Goal: Information Seeking & Learning: Understand process/instructions

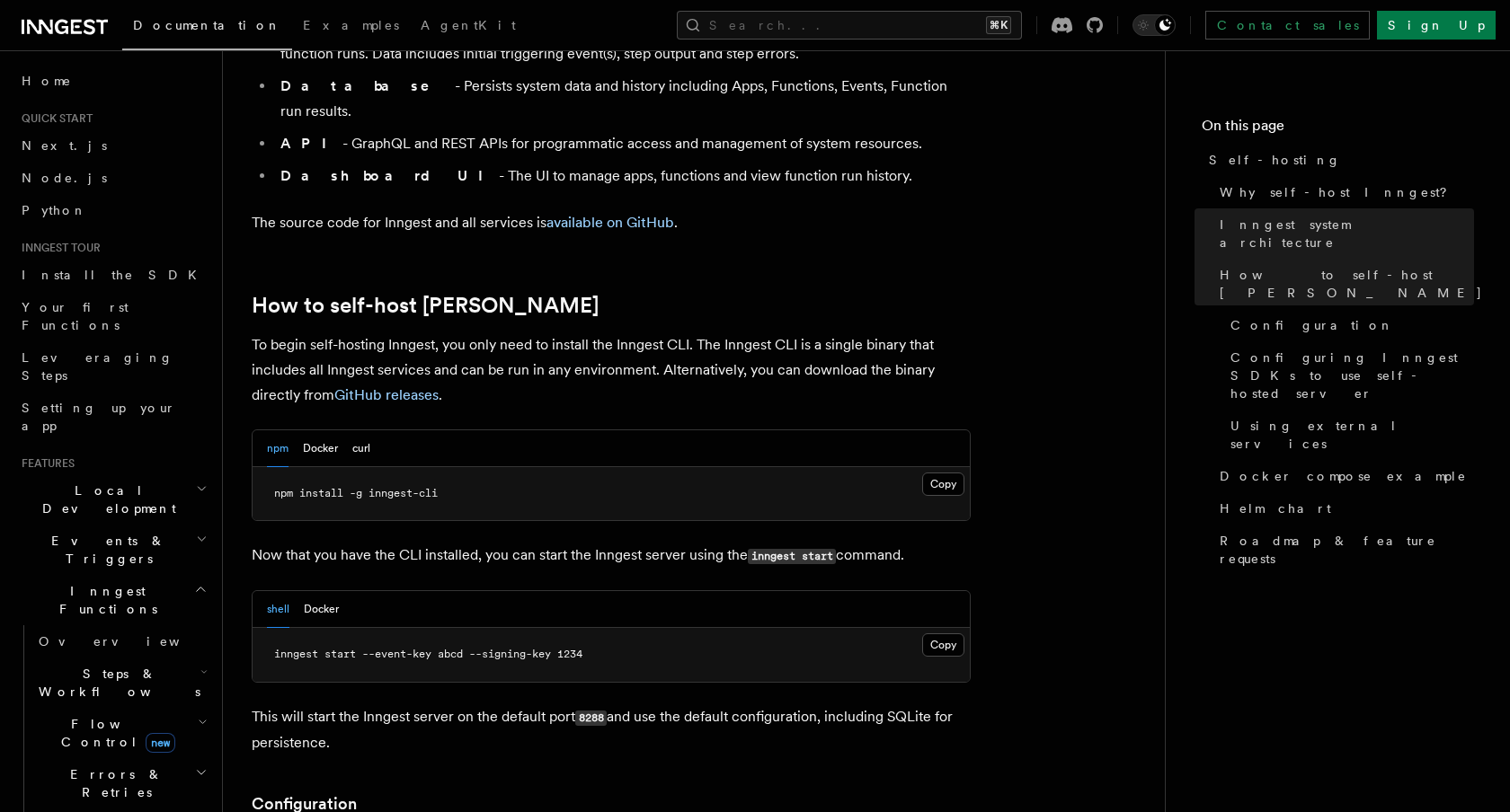
scroll to position [1592, 0]
click at [322, 429] on button "Docker" at bounding box center [320, 447] width 35 height 37
click at [952, 472] on button "Copy Copied" at bounding box center [943, 483] width 42 height 24
click at [946, 633] on button "Copy Copied" at bounding box center [943, 644] width 42 height 24
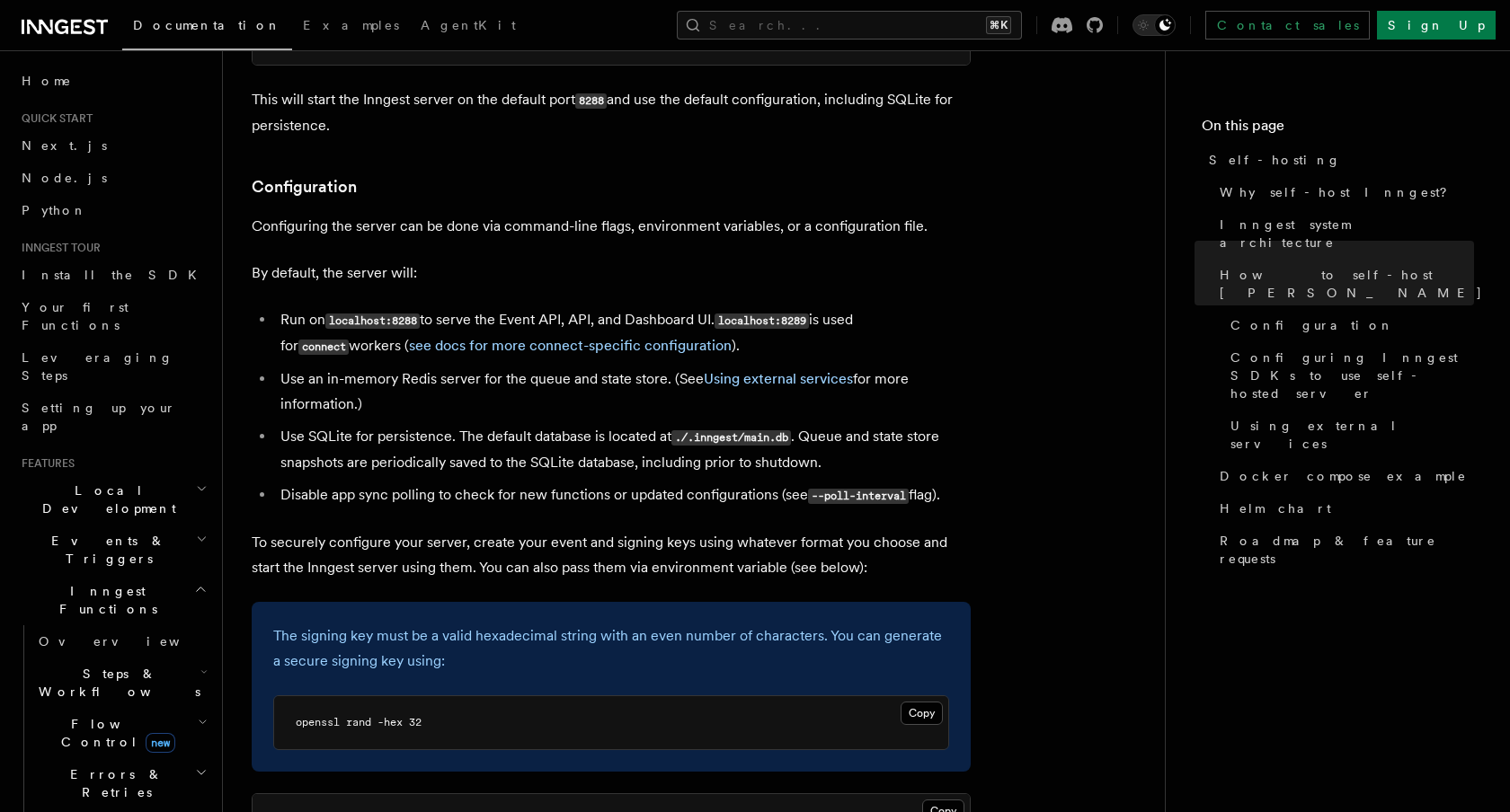
scroll to position [2209, 0]
click at [565, 336] on link "see docs for more connect-specific configuration" at bounding box center [570, 345] width 323 height 17
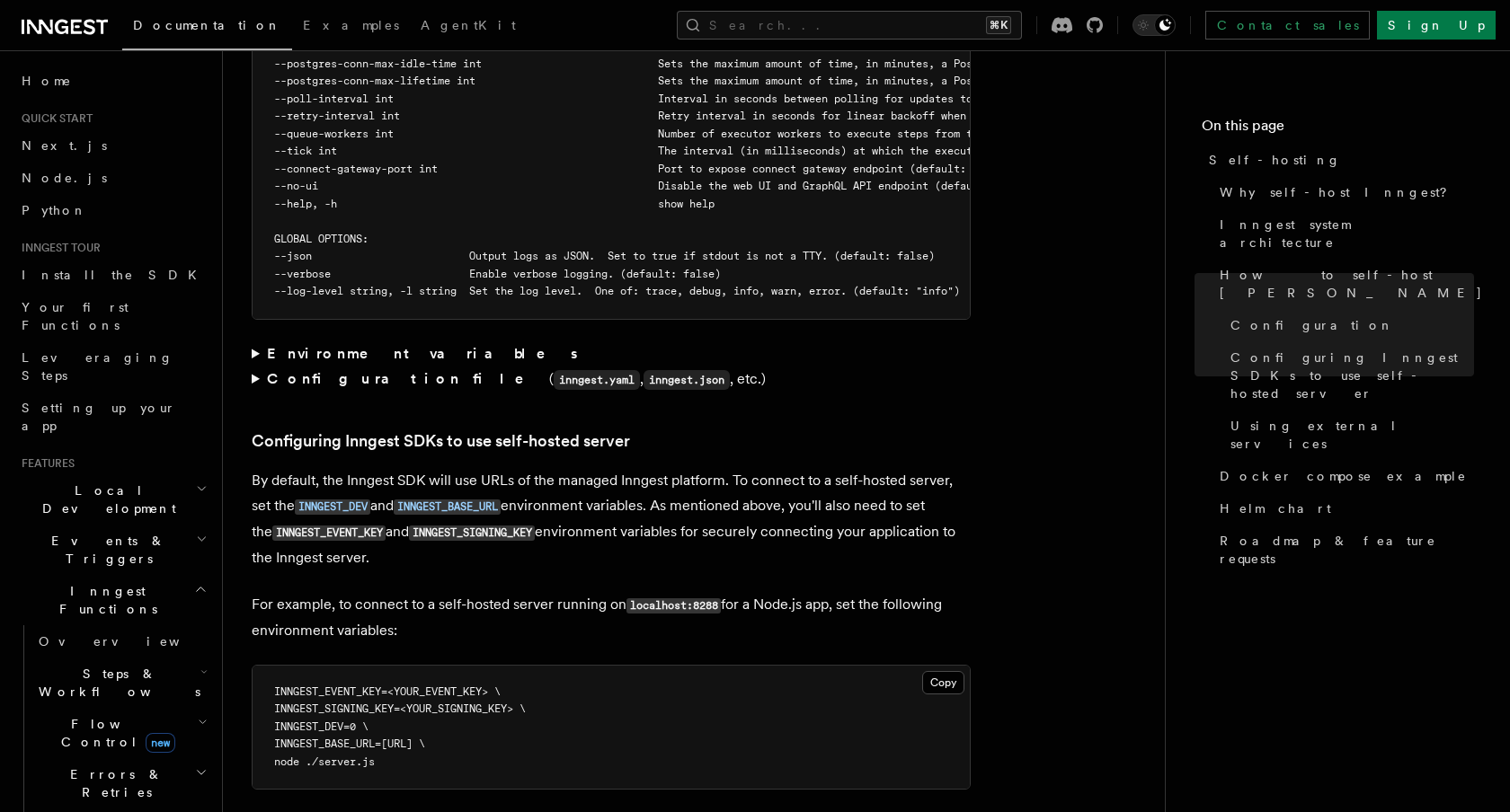
scroll to position [3549, 0]
click at [314, 368] on strong "Configuration file" at bounding box center [408, 377] width 282 height 17
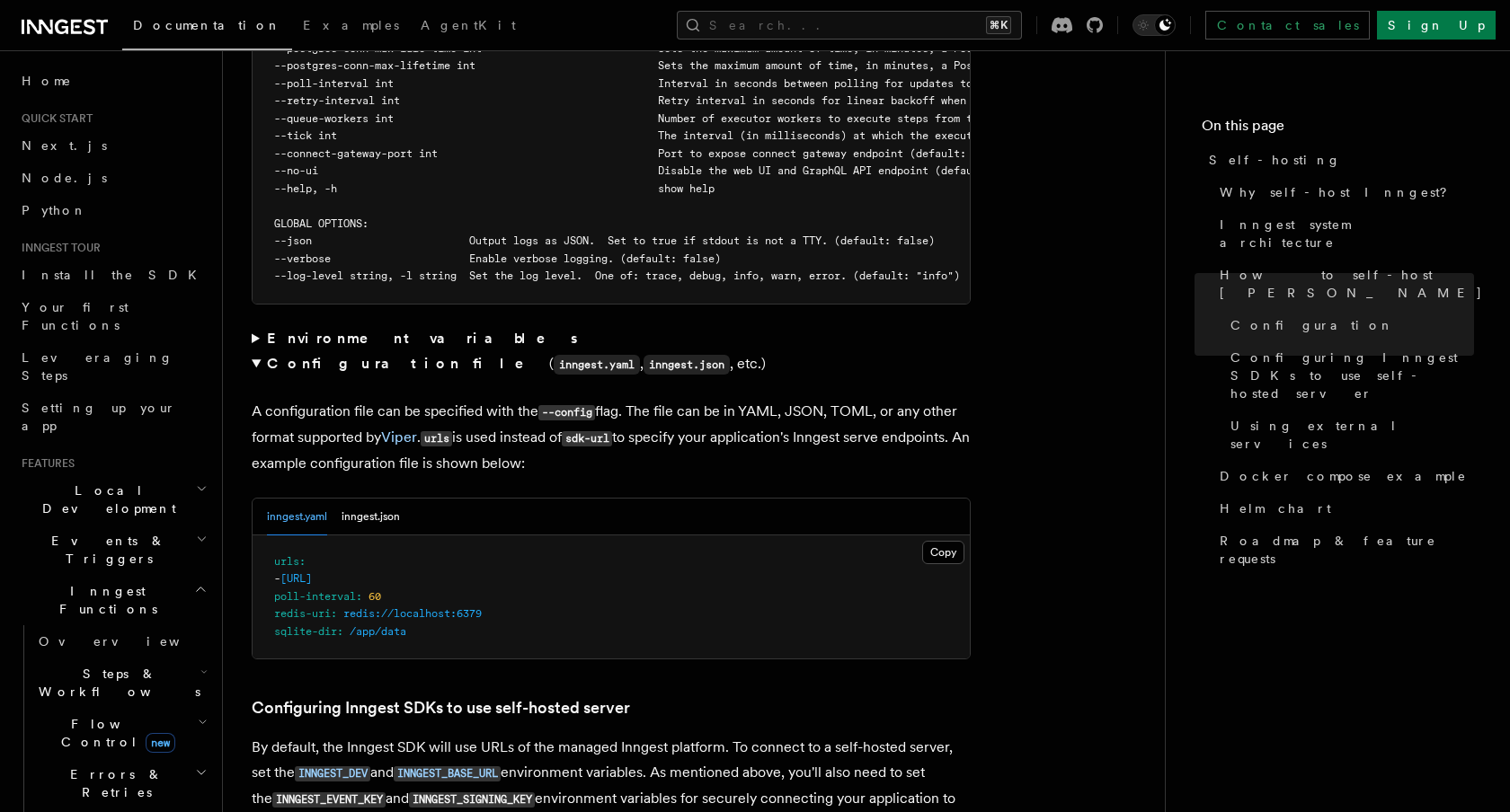
scroll to position [3565, 0]
click at [376, 496] on button "inngest.json" at bounding box center [370, 514] width 58 height 37
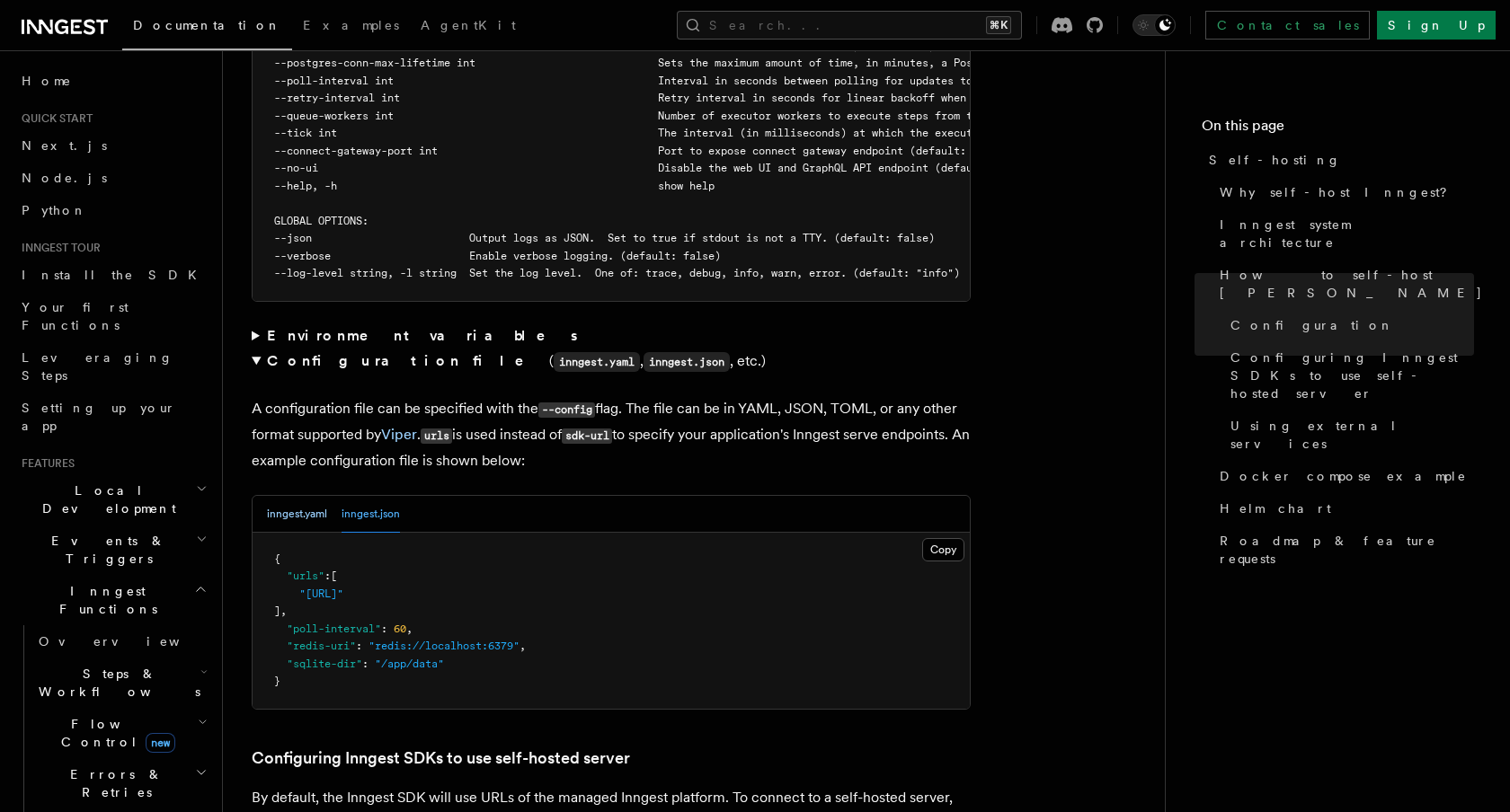
click at [290, 496] on button "inngest.yaml" at bounding box center [296, 514] width 60 height 37
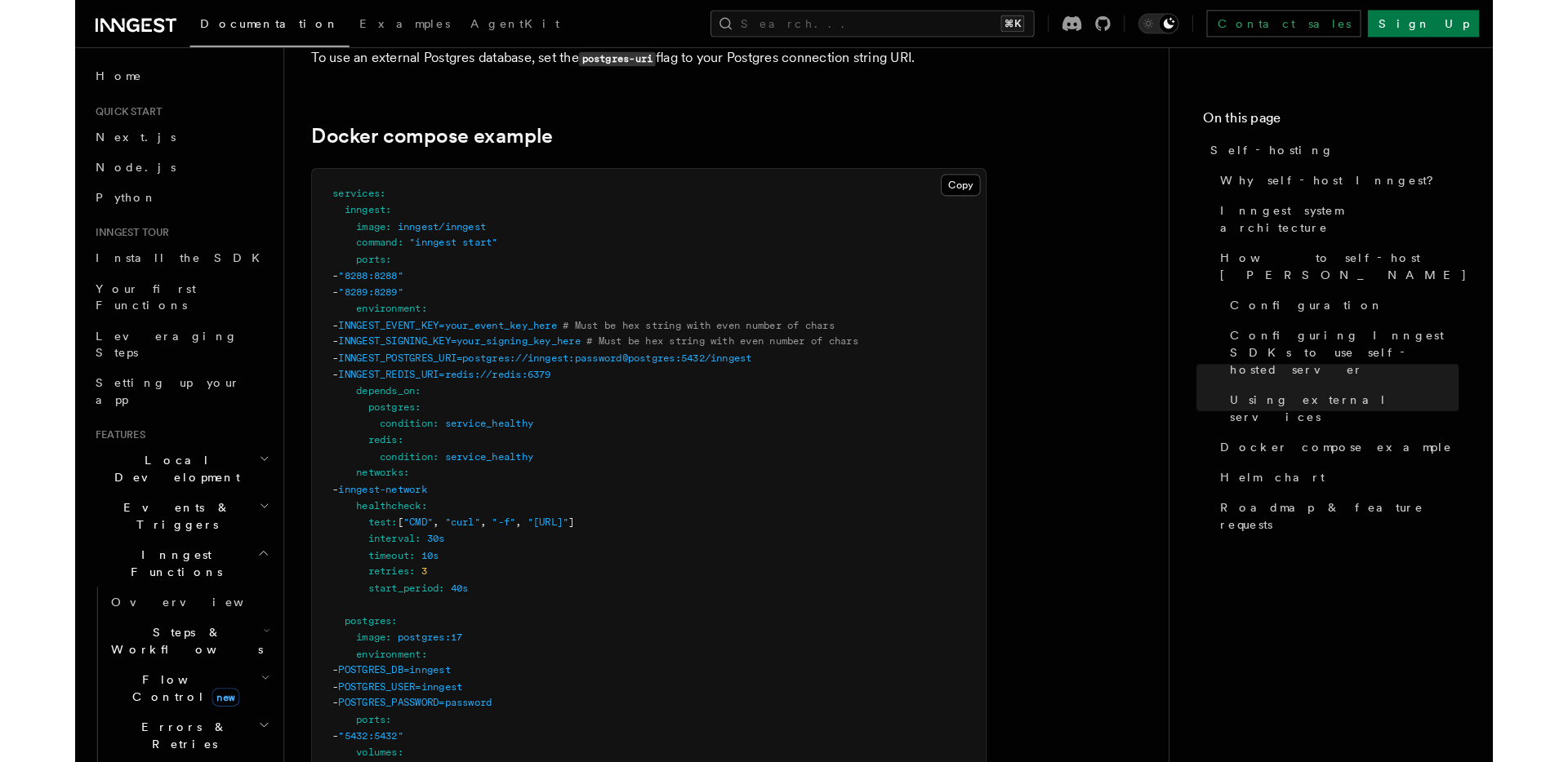
scroll to position [4544, 0]
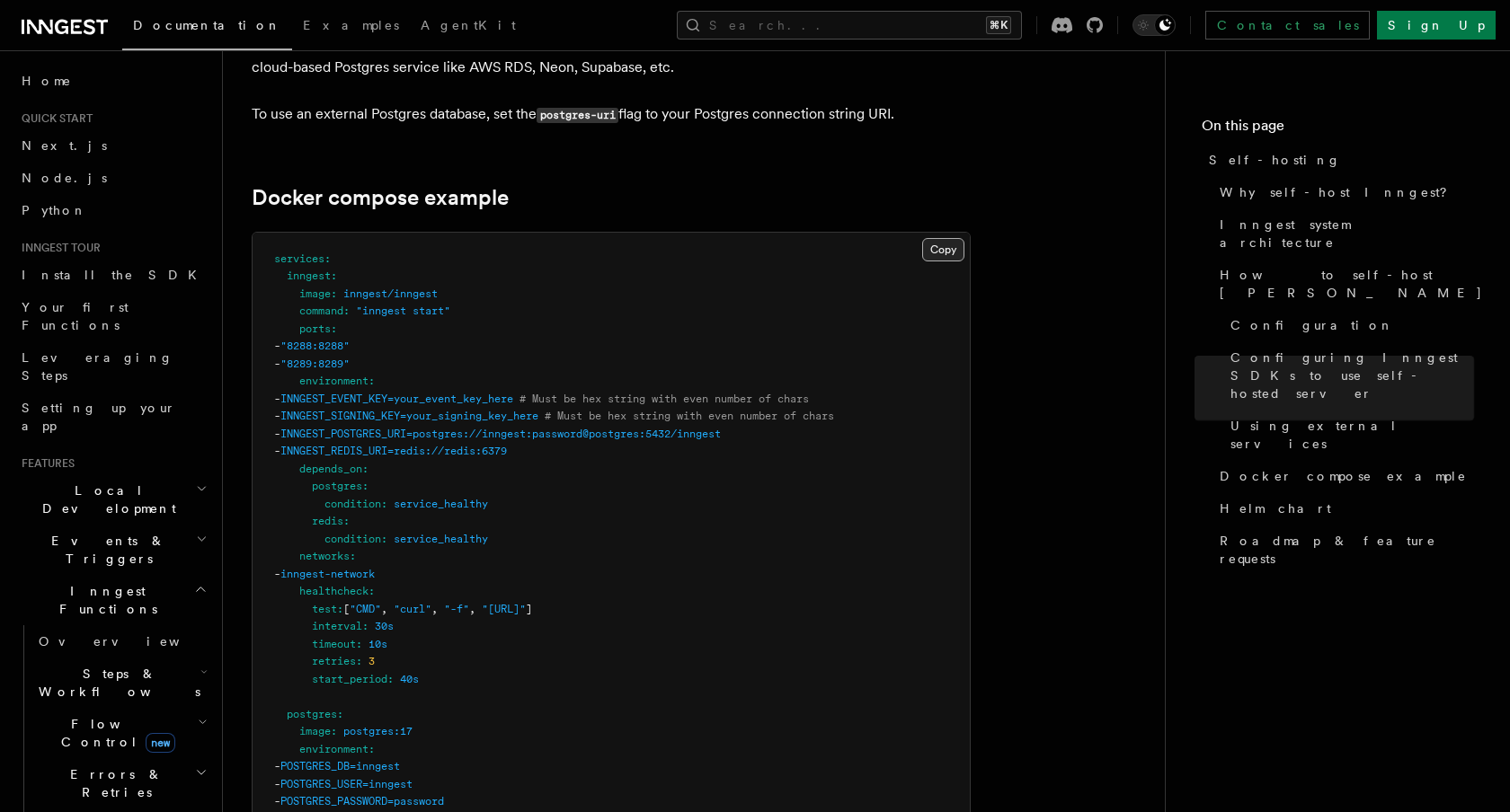
click at [940, 238] on button "Copy Copied" at bounding box center [943, 250] width 42 height 24
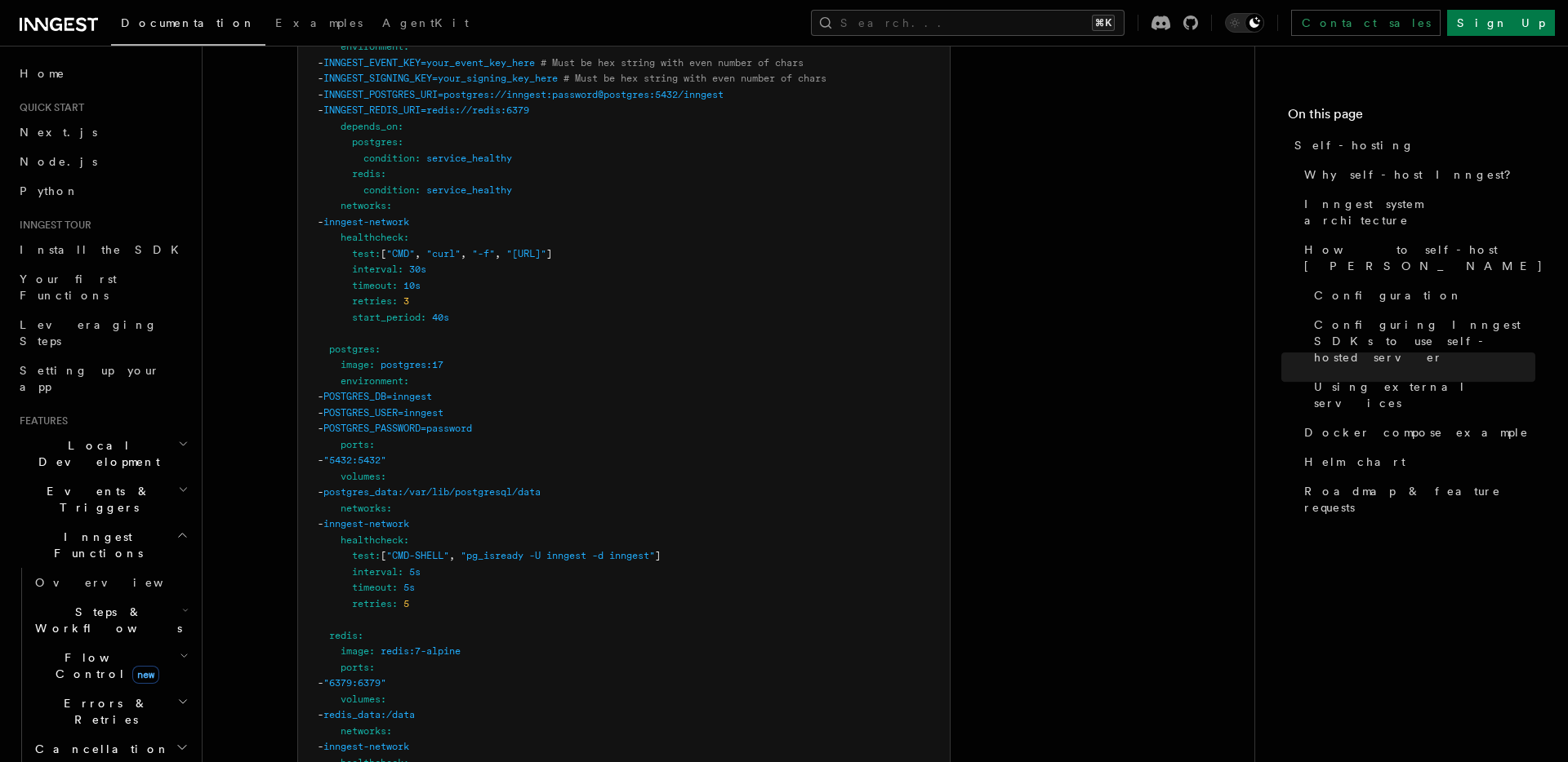
scroll to position [4848, 0]
click at [547, 243] on span ""[URL]"" at bounding box center [526, 249] width 40 height 11
drag, startPoint x: 672, startPoint y: 204, endPoint x: 527, endPoint y: 203, distance: 145.0
click at [527, 243] on span ""[URL]"" at bounding box center [526, 249] width 40 height 11
copy span "http://localhost:8288/health"
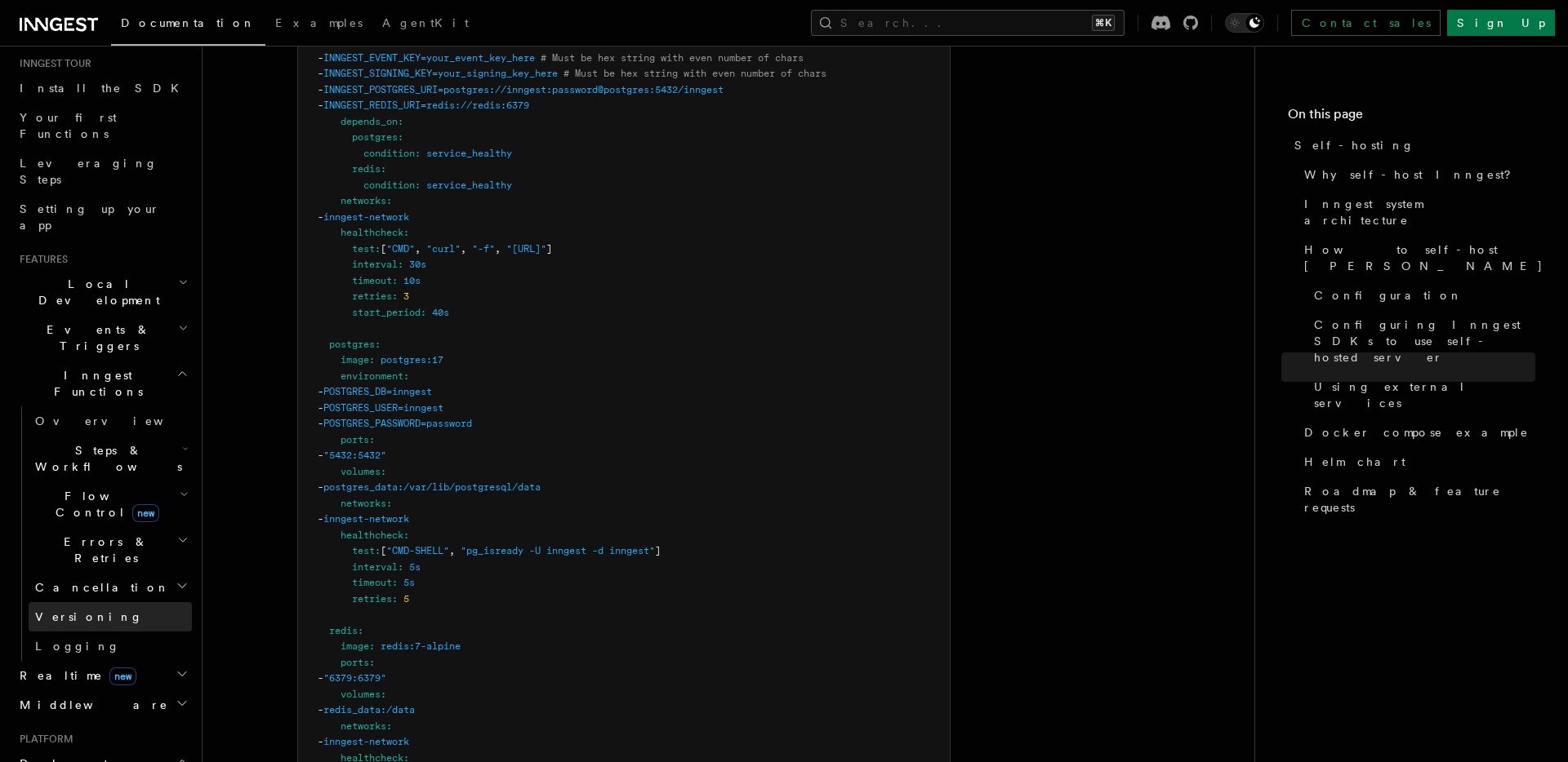
scroll to position [156, 0]
click at [176, 673] on icon "button" at bounding box center [181, 679] width 13 height 13
click at [78, 704] on span "Overview" at bounding box center [119, 710] width 168 height 13
click at [93, 734] on span "React hooks / Next.js" at bounding box center [107, 748] width 144 height 29
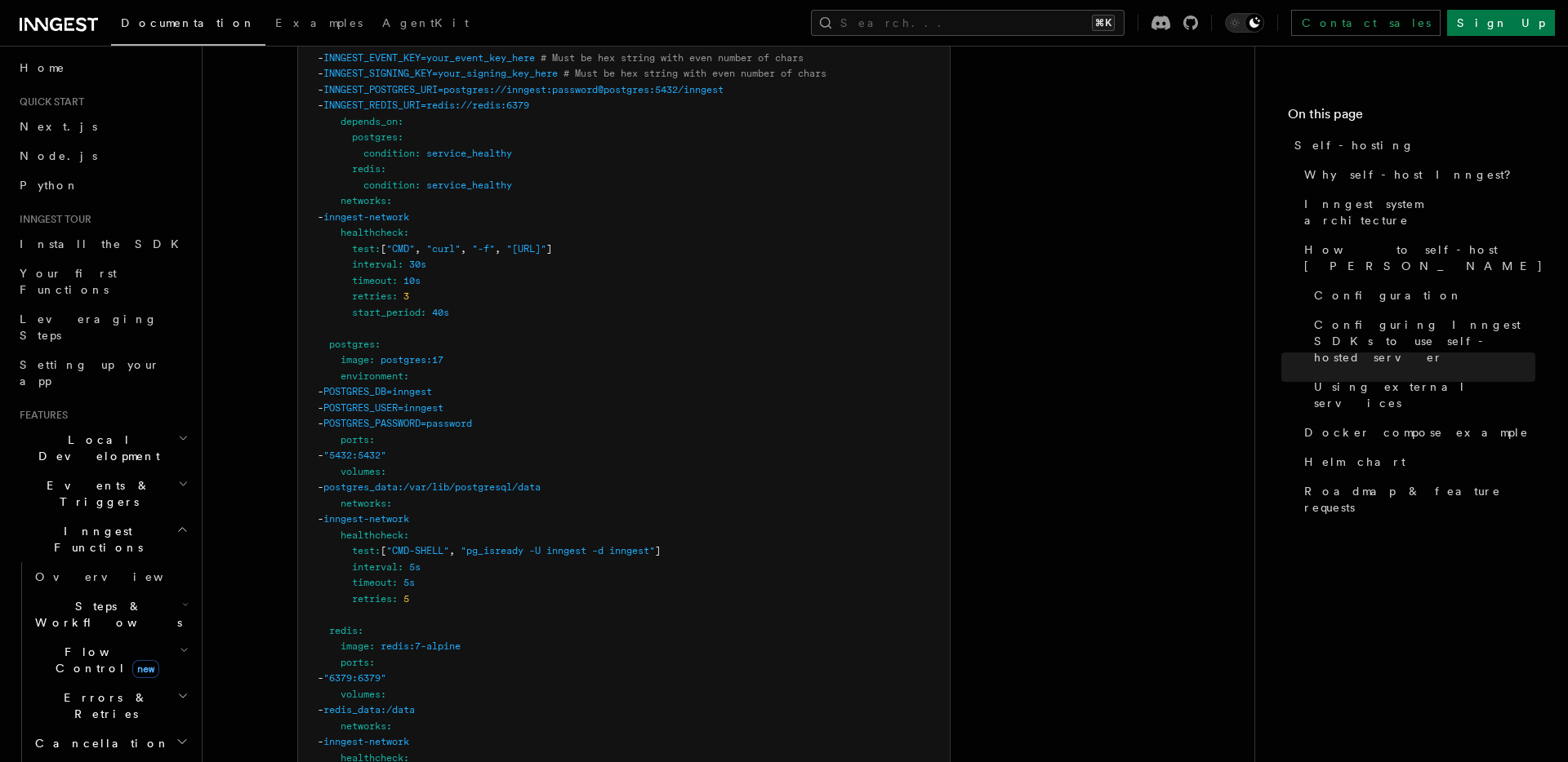
scroll to position [0, 0]
click at [28, 67] on span "Home" at bounding box center [42, 73] width 46 height 16
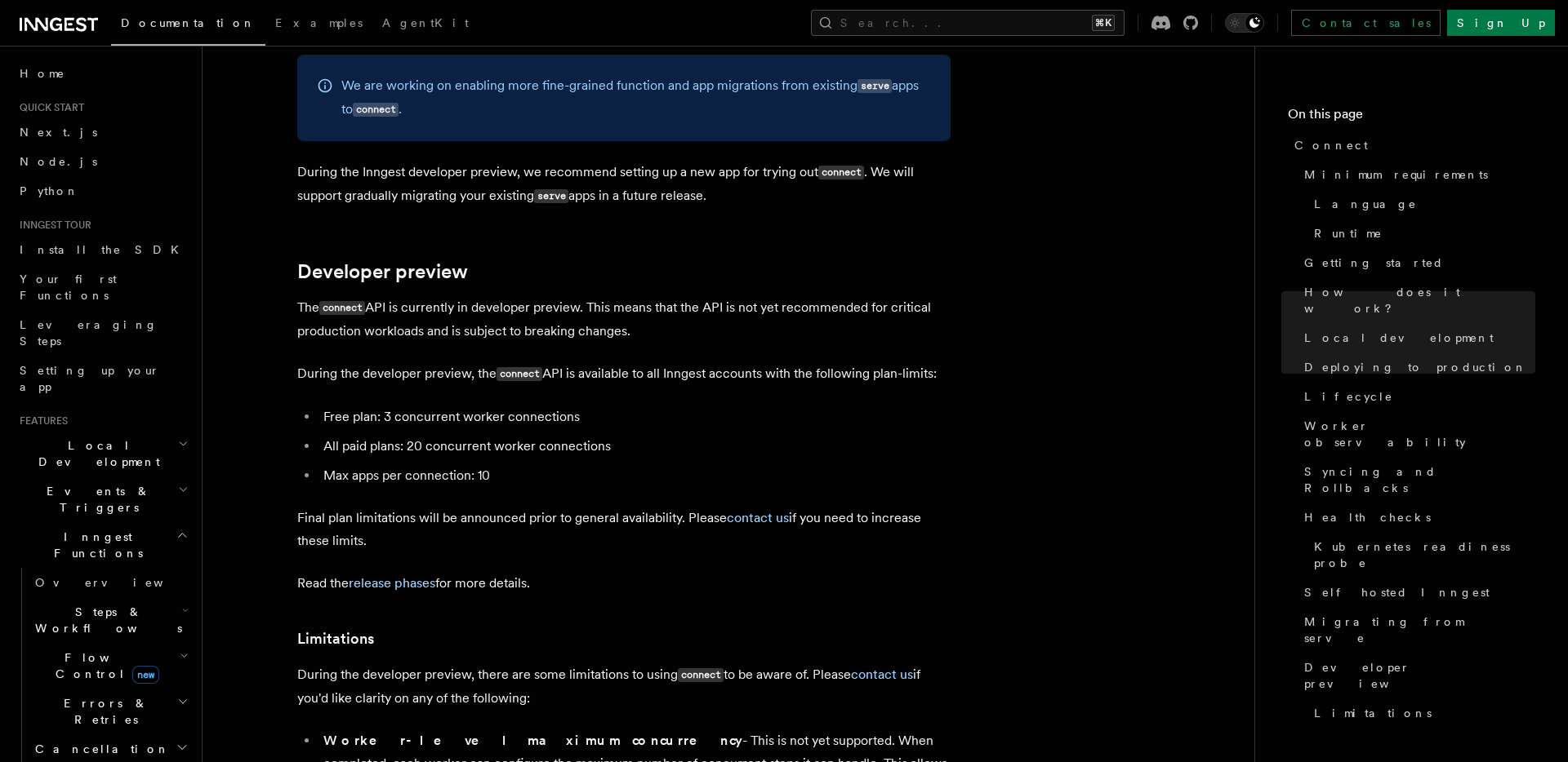
scroll to position [9015, 0]
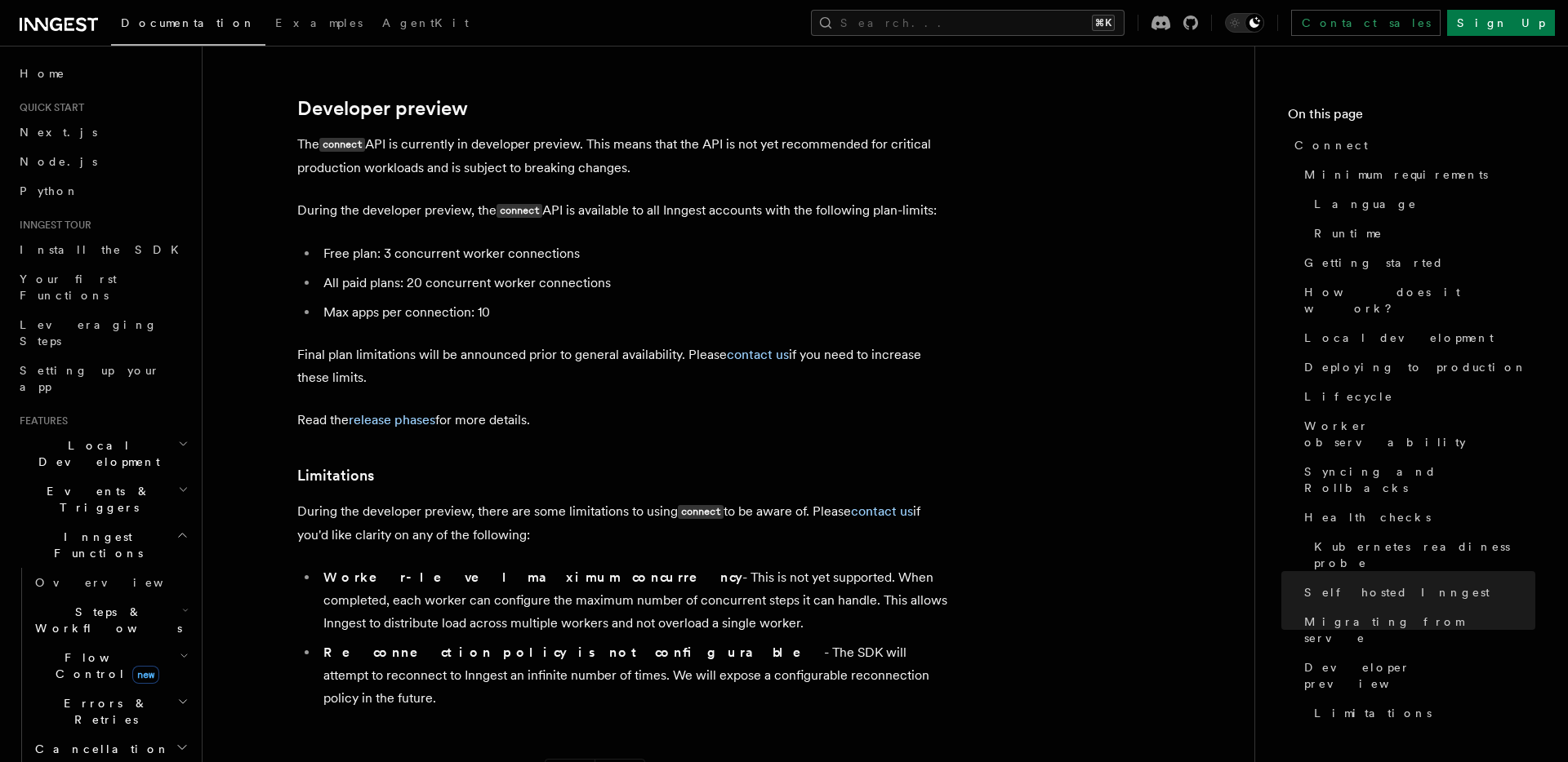
scroll to position [8886, 0]
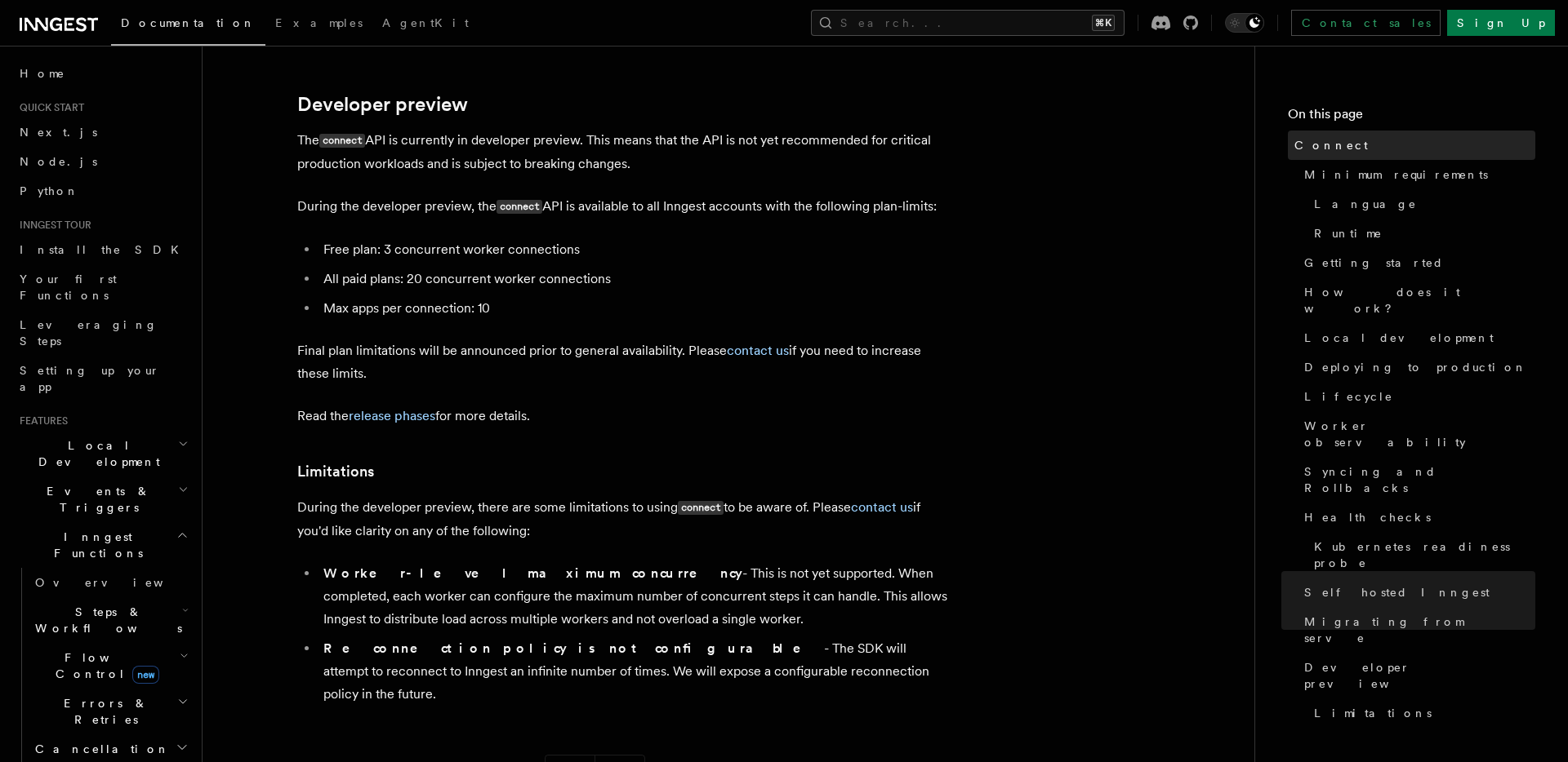
click at [1339, 141] on link "Connect" at bounding box center [1412, 145] width 248 height 29
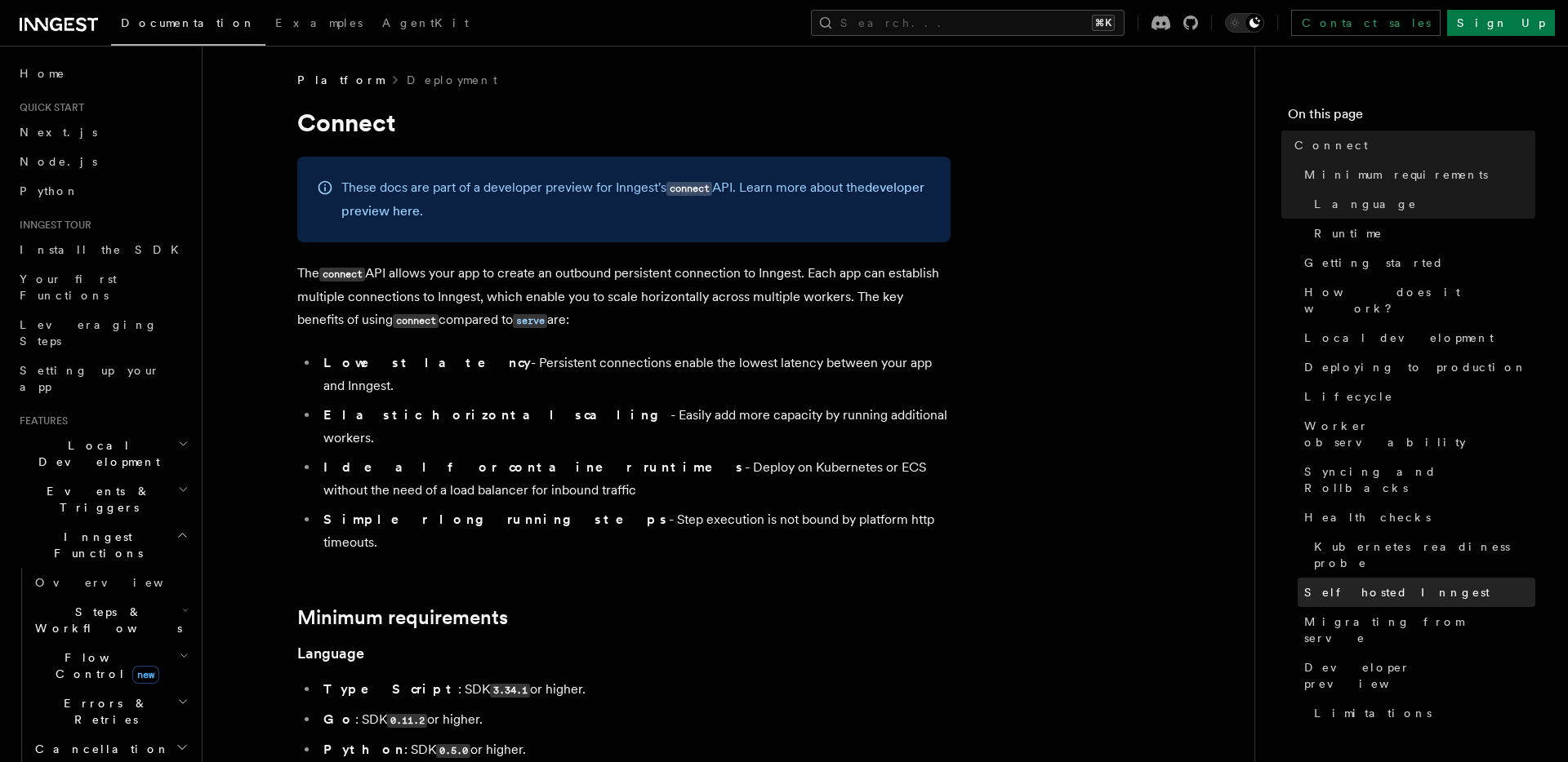
click at [1371, 584] on span "Self hosted Inngest" at bounding box center [1396, 592] width 186 height 16
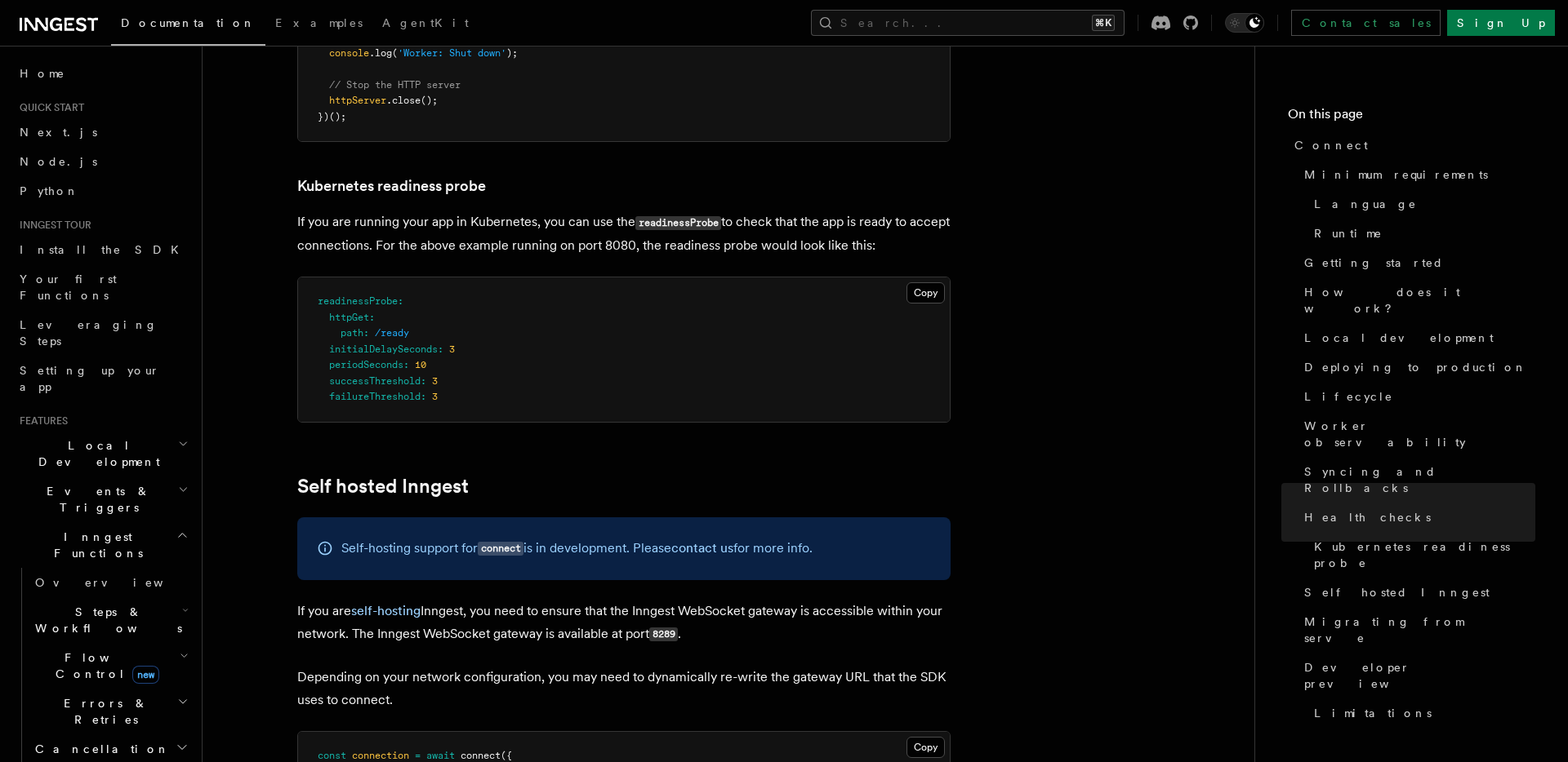
scroll to position [7713, 0]
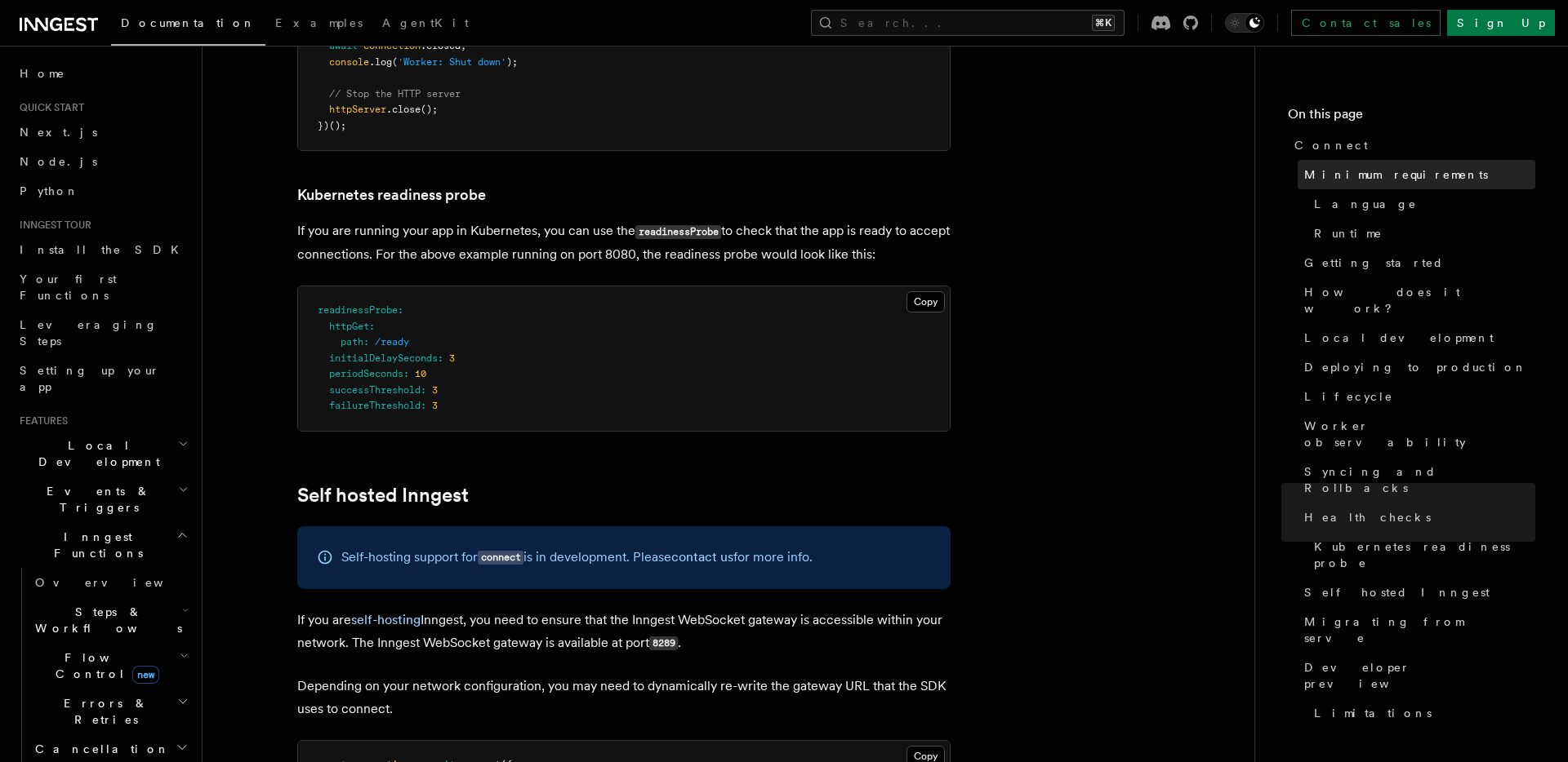
click at [1371, 160] on link "Minimum requirements" at bounding box center [1416, 174] width 237 height 29
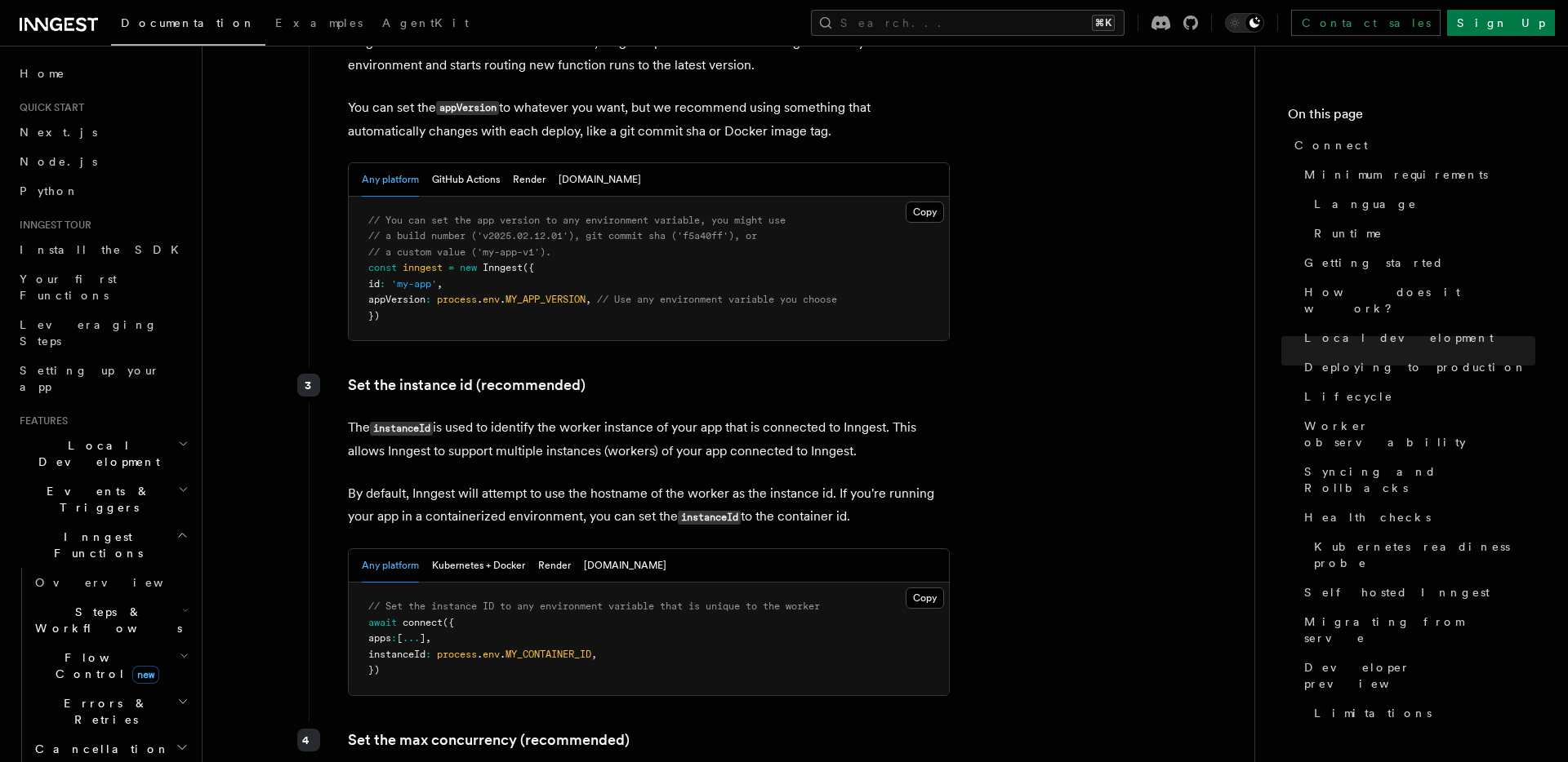
scroll to position [2793, 0]
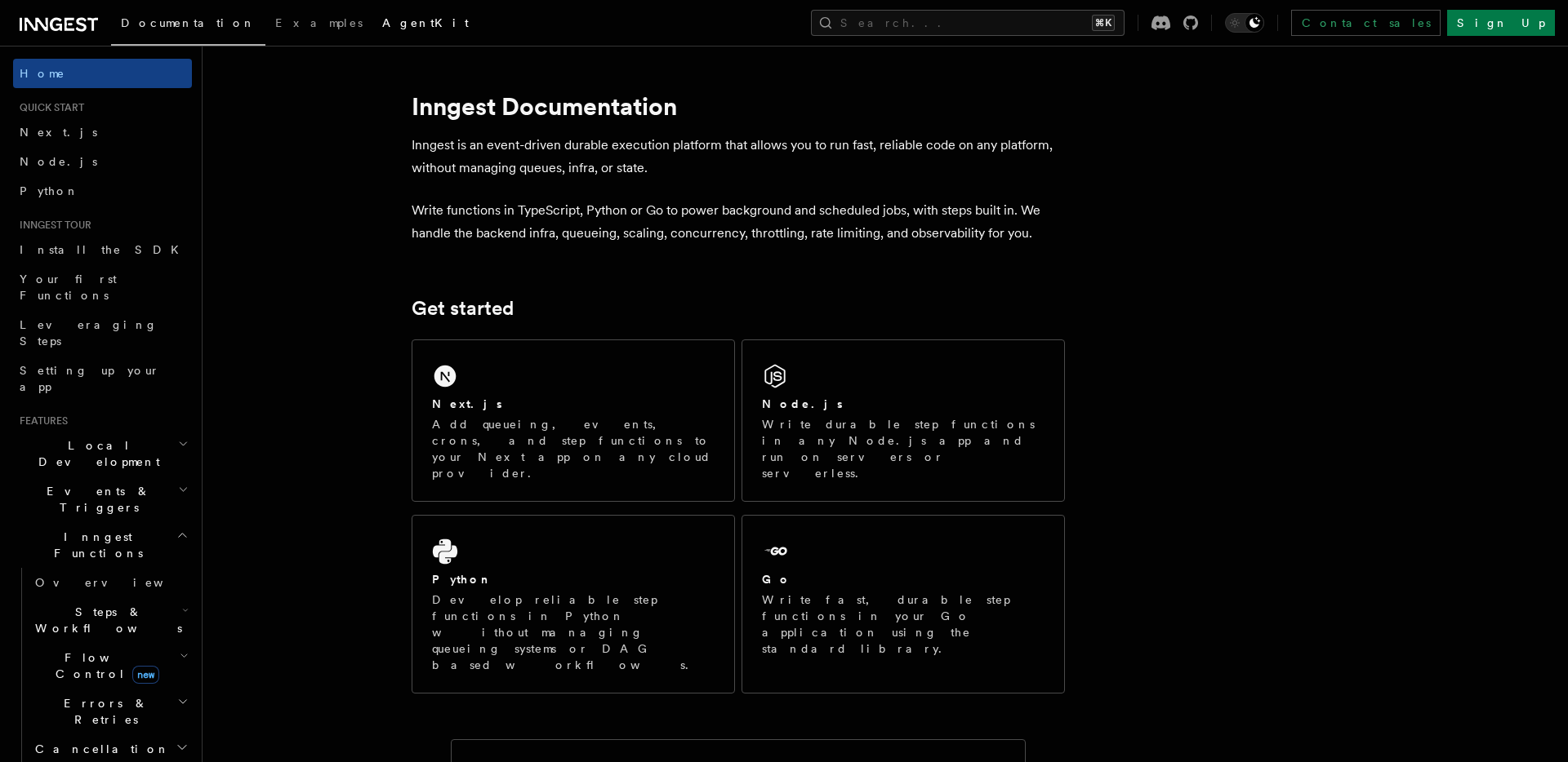
click at [383, 22] on span "AgentKit" at bounding box center [426, 22] width 86 height 13
